Goal: Task Accomplishment & Management: Manage account settings

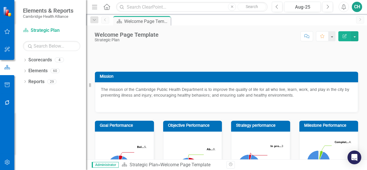
scroll to position [194, 0]
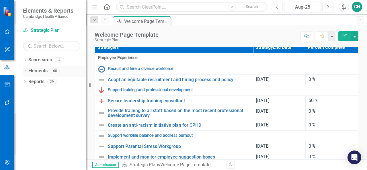
click at [26, 70] on icon "Dropdown" at bounding box center [25, 71] width 4 height 3
click at [40, 102] on link "Strategy Strategies" at bounding box center [45, 103] width 29 height 7
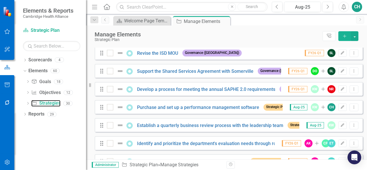
scroll to position [360, 0]
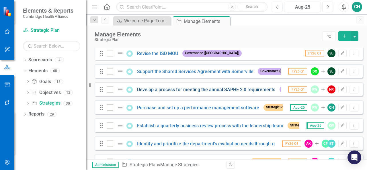
click at [162, 92] on link "Develop a process for meeting the annual SAPHE 2.0 requirements" at bounding box center [206, 89] width 138 height 5
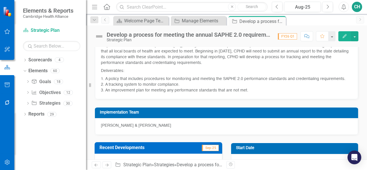
scroll to position [38, 0]
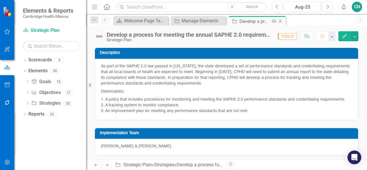
click at [281, 22] on icon at bounding box center [280, 21] width 3 height 3
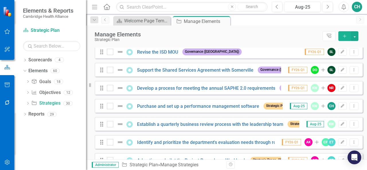
scroll to position [372, 0]
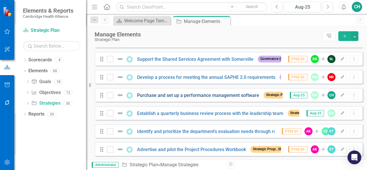
click at [186, 98] on link "Purchase and set up a performance management software" at bounding box center [198, 95] width 122 height 5
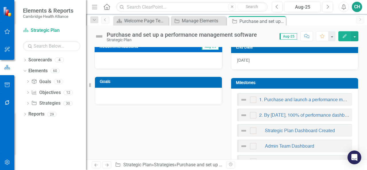
scroll to position [195, 0]
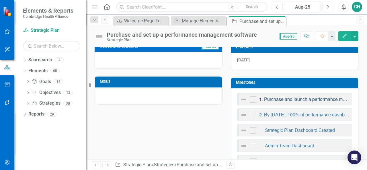
click at [278, 98] on link "1. Purchase and launch a performance management software" at bounding box center [321, 99] width 125 height 5
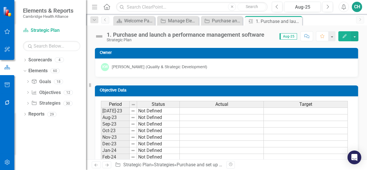
click at [343, 38] on icon "button" at bounding box center [345, 36] width 4 height 4
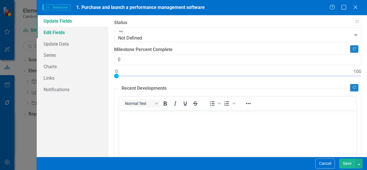
click at [82, 35] on link "Edit Fields" at bounding box center [73, 32] width 72 height 11
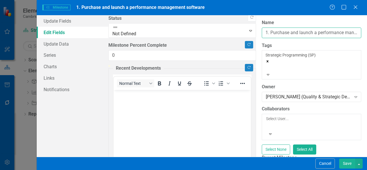
drag, startPoint x: 123, startPoint y: 34, endPoint x: 113, endPoint y: 34, distance: 9.7
click at [256, 34] on div "ClearPoint Can Do More! How ClearPoint Can Help Close Enterprise plans can auto…" at bounding box center [311, 86] width 111 height 142
type input "Purchase and launch a performance management software"
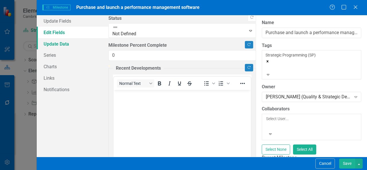
click at [82, 44] on link "Update Data" at bounding box center [73, 43] width 72 height 11
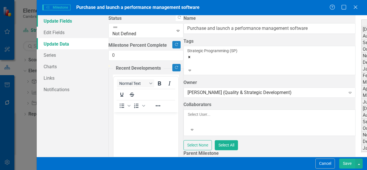
click at [73, 24] on link "Update Fields" at bounding box center [73, 20] width 72 height 11
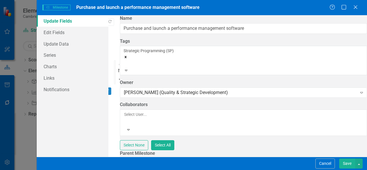
type input "75"
drag, startPoint x: 116, startPoint y: 71, endPoint x: 294, endPoint y: 75, distance: 178.0
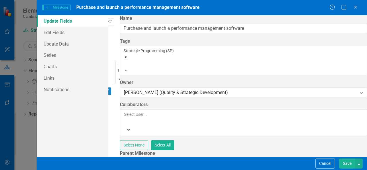
click at [144, 61] on div at bounding box center [130, 64] width 27 height 7
click at [346, 164] on button "Save" at bounding box center [347, 163] width 16 height 10
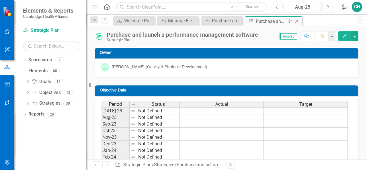
click at [298, 22] on icon "Close" at bounding box center [297, 21] width 6 height 5
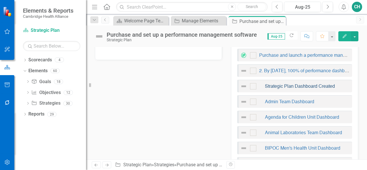
scroll to position [239, 0]
click at [276, 71] on link "2. By [DATE], 100% of performance dashboards are built in [GEOGRAPHIC_DATA]" at bounding box center [343, 71] width 169 height 5
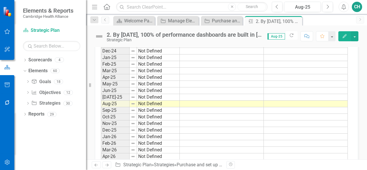
scroll to position [172, 0]
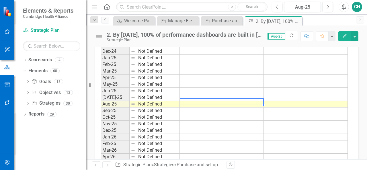
click at [211, 101] on td at bounding box center [222, 104] width 84 height 7
type textarea "3"
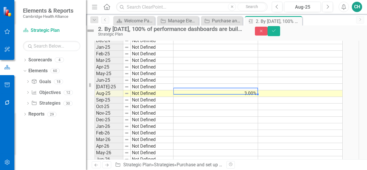
scroll to position [0, 0]
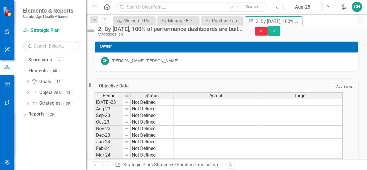
click at [264, 33] on icon "Close" at bounding box center [261, 31] width 5 height 4
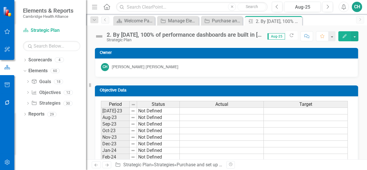
click at [343, 36] on icon "Edit" at bounding box center [344, 36] width 5 height 4
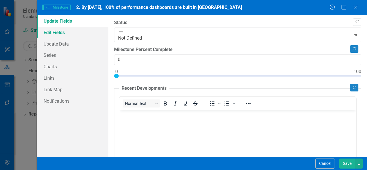
click at [64, 36] on link "Edit Fields" at bounding box center [73, 32] width 72 height 11
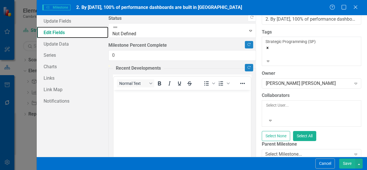
scroll to position [11, 0]
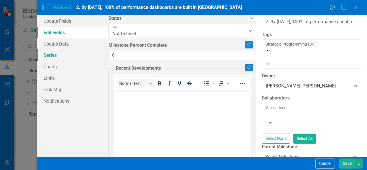
click at [55, 54] on link "Series" at bounding box center [73, 54] width 72 height 11
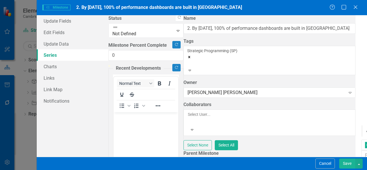
checkbox input "false"
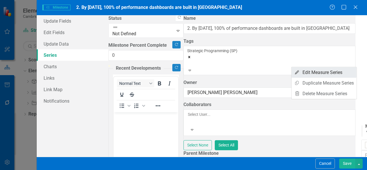
click at [335, 72] on link "Edit Edit Measure Series" at bounding box center [323, 72] width 65 height 11
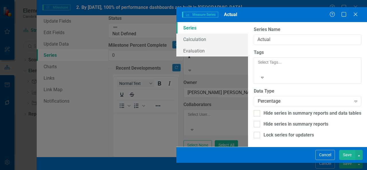
click at [254, 88] on div "Data Type Percentage Expand" at bounding box center [307, 97] width 107 height 18
click at [258, 98] on div "Percentage" at bounding box center [304, 101] width 93 height 7
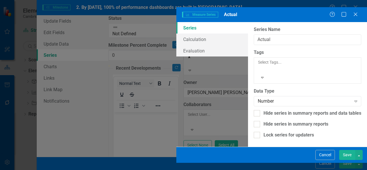
click at [345, 160] on button "Save" at bounding box center [347, 155] width 16 height 10
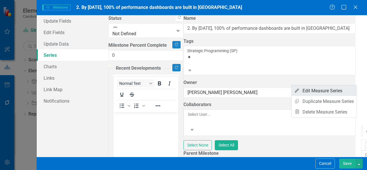
click at [339, 89] on link "Edit Edit Measure Series" at bounding box center [323, 90] width 65 height 11
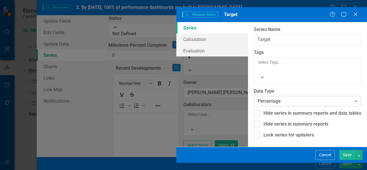
click at [258, 98] on div "Percentage" at bounding box center [304, 101] width 93 height 7
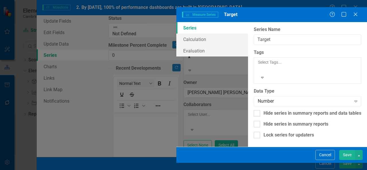
click at [346, 159] on button "Save" at bounding box center [347, 155] width 16 height 10
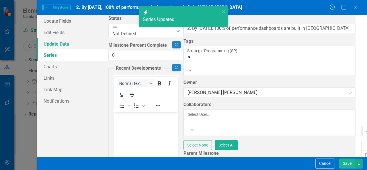
click at [74, 46] on link "Update Data" at bounding box center [73, 43] width 72 height 11
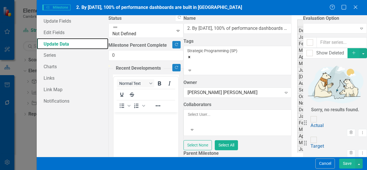
scroll to position [32, 0]
type textarea "3"
type textarea "22"
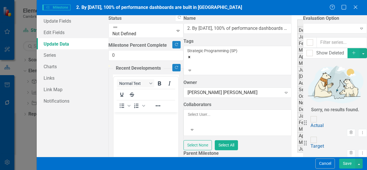
type textarea "22"
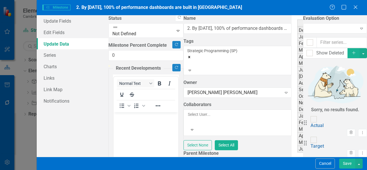
type textarea "22"
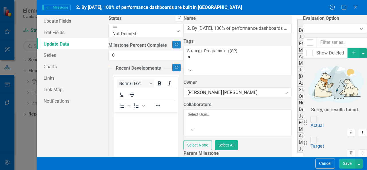
scroll to position [0, 0]
click at [344, 165] on button "Save" at bounding box center [347, 163] width 16 height 10
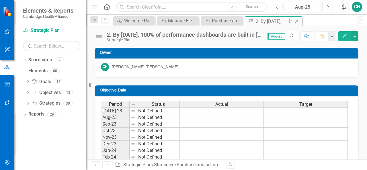
click at [297, 22] on icon "Close" at bounding box center [297, 21] width 6 height 5
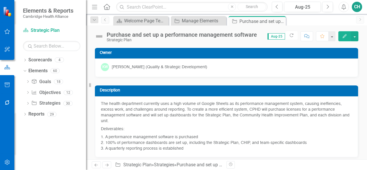
click at [339, 37] on button "Edit" at bounding box center [344, 36] width 13 height 10
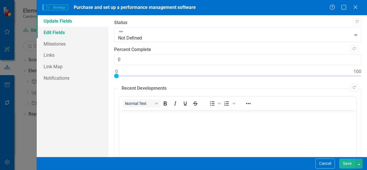
click at [83, 36] on link "Edit Fields" at bounding box center [73, 32] width 72 height 11
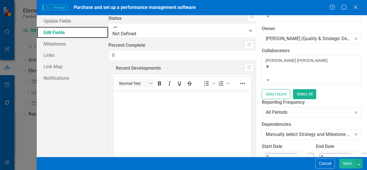
scroll to position [81, 0]
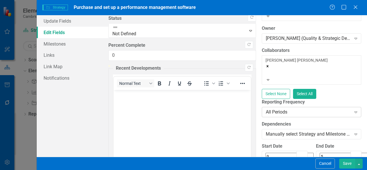
click at [266, 109] on div "All Periods" at bounding box center [308, 112] width 85 height 7
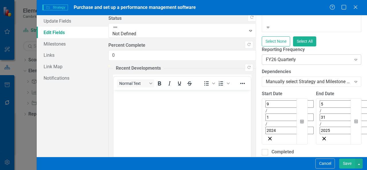
scroll to position [133, 0]
click at [350, 163] on button "Save" at bounding box center [347, 163] width 16 height 10
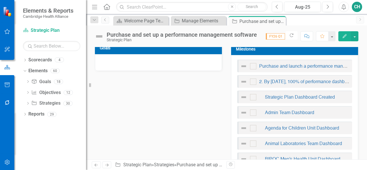
scroll to position [230, 0]
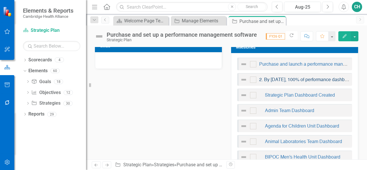
click at [301, 78] on link "2. By [DATE], 100% of performance dashboards are built in [GEOGRAPHIC_DATA]" at bounding box center [343, 80] width 169 height 5
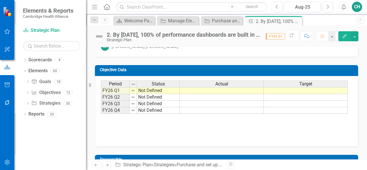
scroll to position [21, 0]
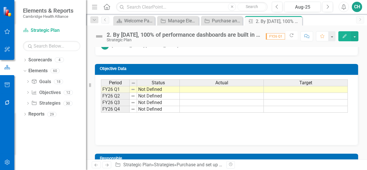
click at [297, 87] on td at bounding box center [306, 89] width 84 height 7
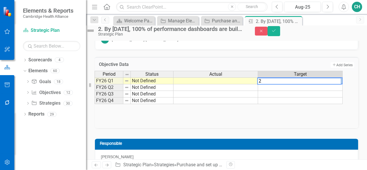
type textarea "22"
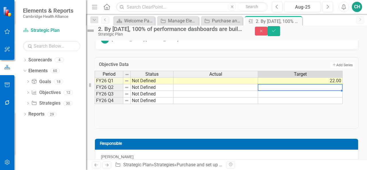
type textarea "22"
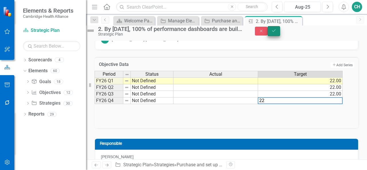
type textarea "22"
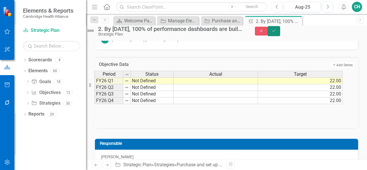
click at [276, 33] on icon "Save" at bounding box center [273, 31] width 5 height 4
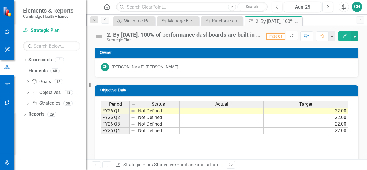
click at [340, 36] on button "Edit" at bounding box center [344, 36] width 13 height 10
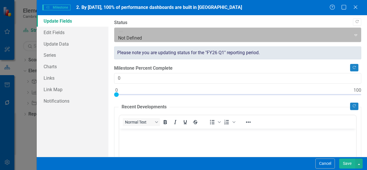
scroll to position [0, 0]
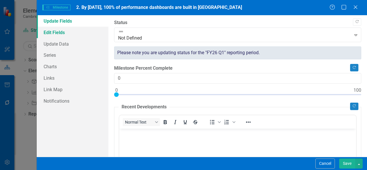
click at [81, 31] on link "Edit Fields" at bounding box center [73, 32] width 72 height 11
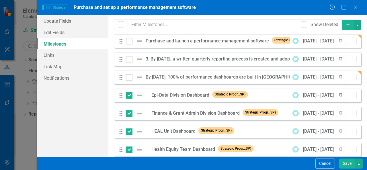
click at [338, 94] on icon "Trash" at bounding box center [340, 94] width 4 height 3
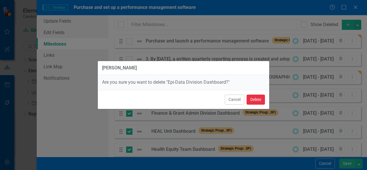
click at [254, 98] on button "Delete" at bounding box center [255, 100] width 18 height 10
checkbox input "false"
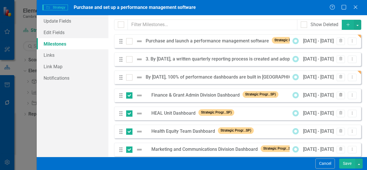
click at [338, 97] on icon "Trash" at bounding box center [340, 94] width 4 height 3
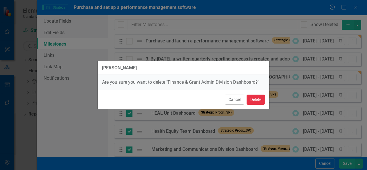
click at [257, 102] on button "Delete" at bounding box center [255, 100] width 18 height 10
checkbox input "false"
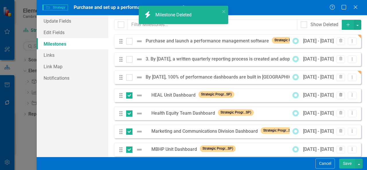
click at [338, 94] on icon "Trash" at bounding box center [340, 94] width 4 height 3
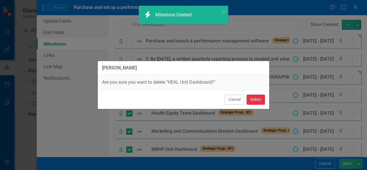
click at [263, 100] on button "Delete" at bounding box center [255, 100] width 18 height 10
checkbox input "false"
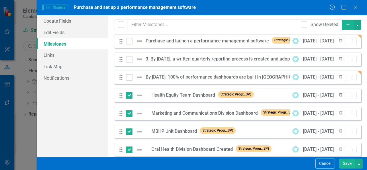
click at [338, 96] on icon "Trash" at bounding box center [340, 94] width 4 height 3
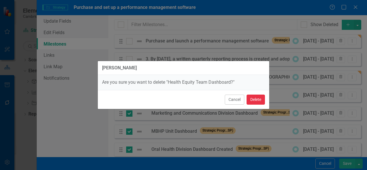
click at [257, 99] on button "Delete" at bounding box center [255, 100] width 18 height 10
checkbox input "false"
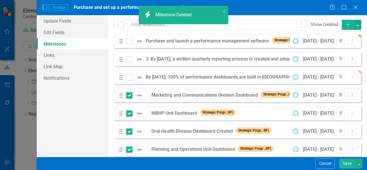
click at [339, 95] on button "Trash" at bounding box center [340, 95] width 8 height 7
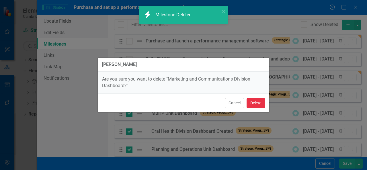
click at [254, 101] on button "Delete" at bounding box center [255, 103] width 18 height 10
checkbox input "false"
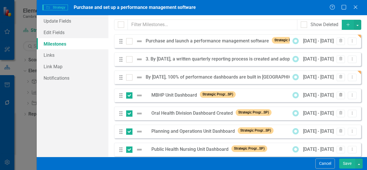
click at [338, 97] on icon "Trash" at bounding box center [340, 94] width 4 height 3
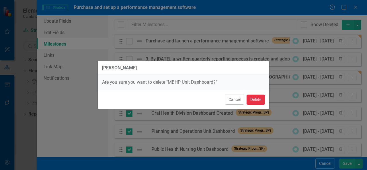
click at [253, 102] on button "Delete" at bounding box center [255, 100] width 18 height 10
checkbox input "false"
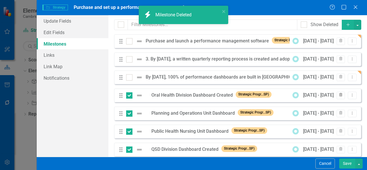
click at [338, 96] on icon "Trash" at bounding box center [340, 94] width 4 height 3
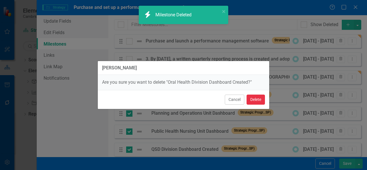
click at [261, 102] on button "Delete" at bounding box center [255, 100] width 18 height 10
checkbox input "false"
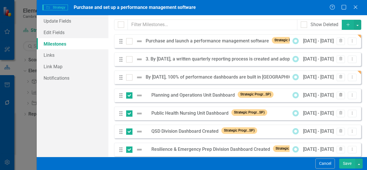
click at [339, 95] on icon "Trash" at bounding box center [340, 94] width 4 height 3
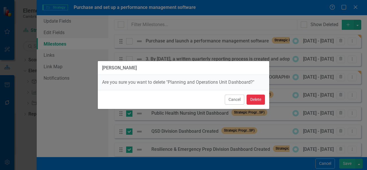
click at [256, 99] on button "Delete" at bounding box center [255, 100] width 18 height 10
checkbox input "false"
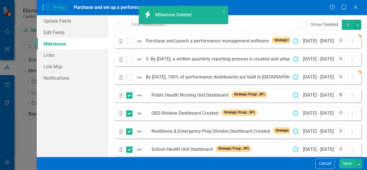
click at [338, 96] on icon "Trash" at bounding box center [340, 94] width 4 height 3
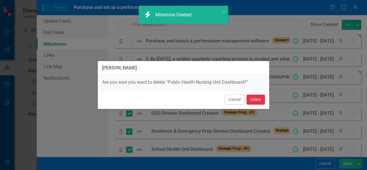
click at [255, 101] on button "Delete" at bounding box center [255, 100] width 18 height 10
checkbox input "false"
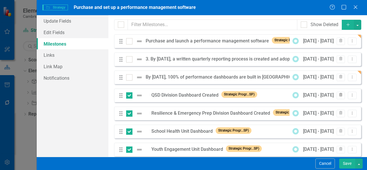
click at [338, 98] on button "Trash" at bounding box center [340, 95] width 8 height 7
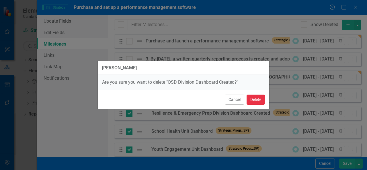
click at [261, 101] on button "Delete" at bounding box center [255, 100] width 18 height 10
checkbox input "false"
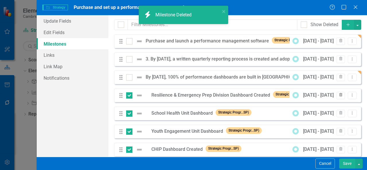
click at [337, 97] on button "Trash" at bounding box center [340, 95] width 8 height 7
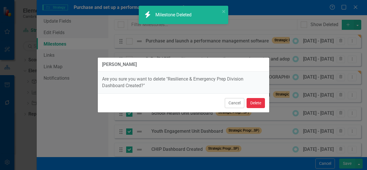
click at [257, 104] on button "Delete" at bounding box center [255, 103] width 18 height 10
checkbox input "false"
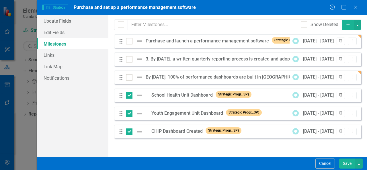
click at [339, 97] on icon "Trash" at bounding box center [340, 94] width 4 height 3
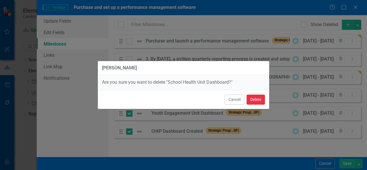
click at [255, 98] on button "Delete" at bounding box center [255, 100] width 18 height 10
checkbox input "false"
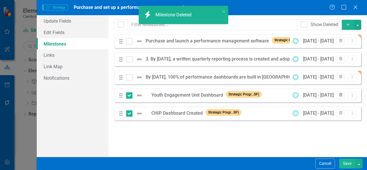
click at [342, 97] on icon "Trash" at bounding box center [340, 94] width 4 height 3
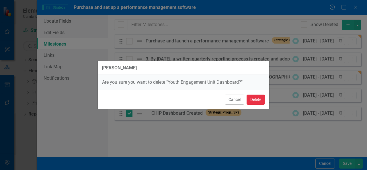
click at [255, 100] on button "Delete" at bounding box center [255, 100] width 18 height 10
checkbox input "false"
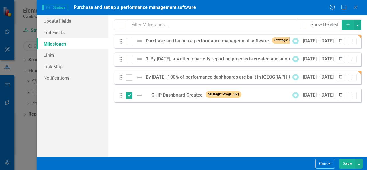
click at [342, 98] on button "Trash" at bounding box center [340, 95] width 8 height 7
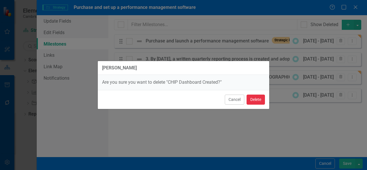
click at [262, 99] on button "Delete" at bounding box center [255, 100] width 18 height 10
checkbox input "false"
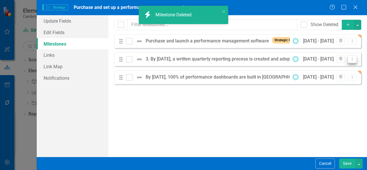
click at [355, 60] on icon "Dropdown Menu" at bounding box center [352, 59] width 5 height 4
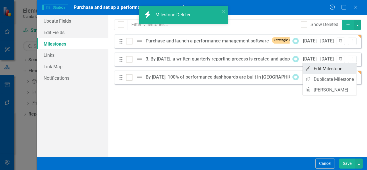
click at [335, 67] on link "Edit Edit Milestone" at bounding box center [330, 68] width 54 height 11
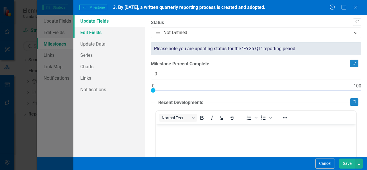
click at [123, 33] on link "Edit Fields" at bounding box center [109, 32] width 72 height 11
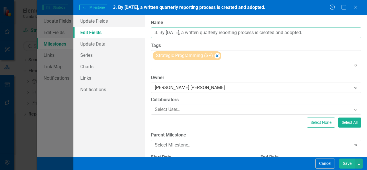
drag, startPoint x: 159, startPoint y: 34, endPoint x: 145, endPoint y: 34, distance: 14.6
click at [145, 34] on div "Update Fields Edit Fields Update Data Series Charts Links Notifications "Update…" at bounding box center [219, 86] width 293 height 142
type input "By 6/30/26, a written quarterly reporting process is created and adopted."
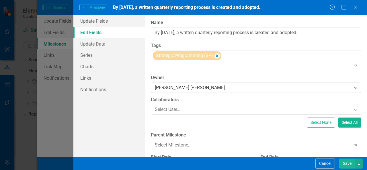
click at [193, 87] on div "[PERSON_NAME] [PERSON_NAME]" at bounding box center [253, 88] width 196 height 7
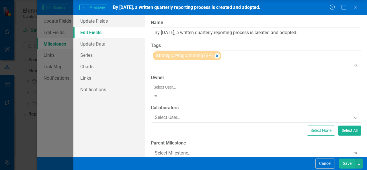
scroll to position [106, 0]
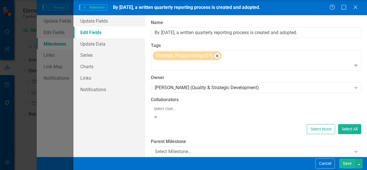
click at [173, 107] on div at bounding box center [256, 108] width 210 height 7
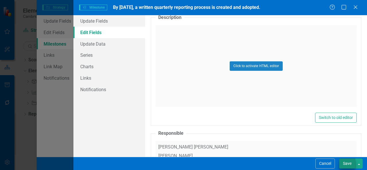
scroll to position [187, 0]
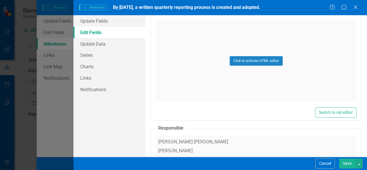
click at [349, 165] on button "Save" at bounding box center [347, 163] width 16 height 10
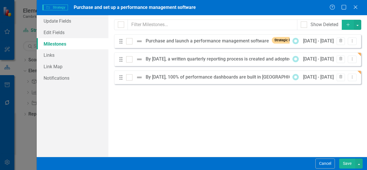
click at [349, 165] on button "Save" at bounding box center [347, 163] width 16 height 10
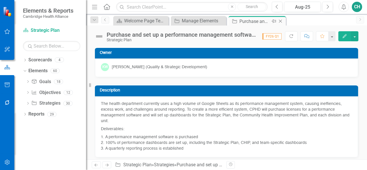
click at [281, 21] on icon "Close" at bounding box center [280, 21] width 6 height 5
